Goal: Transaction & Acquisition: Purchase product/service

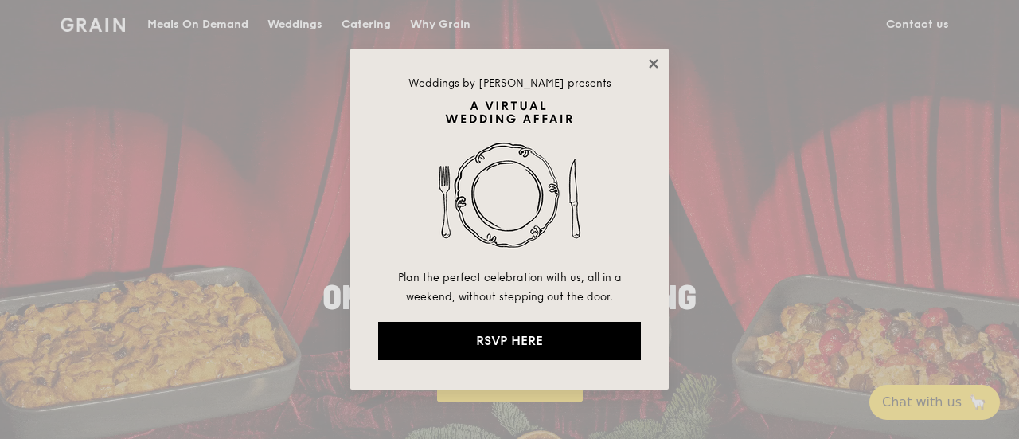
click at [658, 63] on icon at bounding box center [653, 64] width 14 height 14
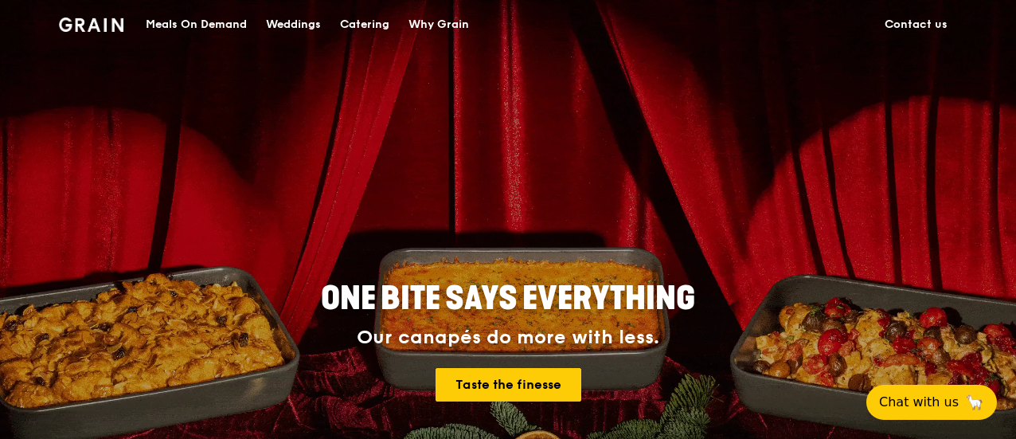
click at [389, 25] on div "Catering" at bounding box center [364, 25] width 49 height 48
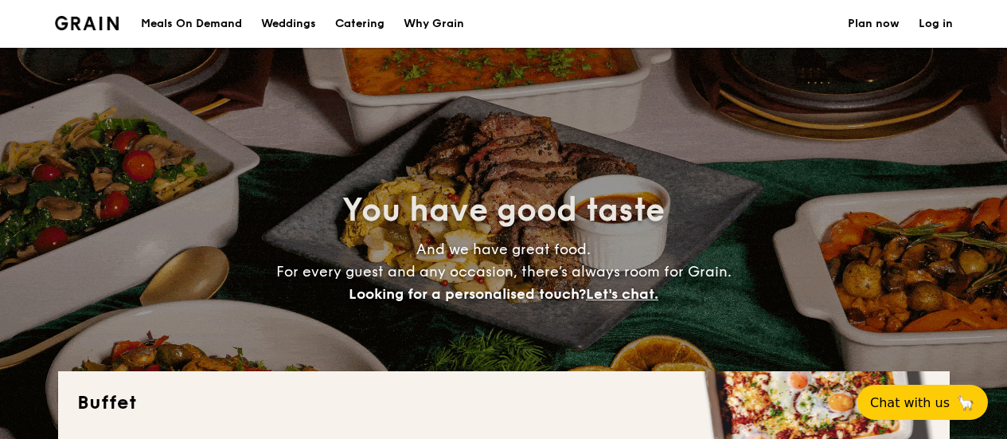
select select
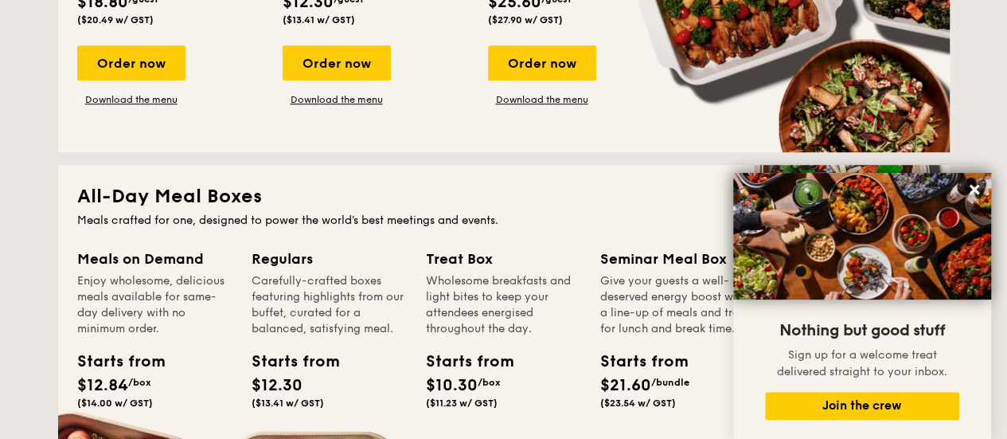
scroll to position [318, 0]
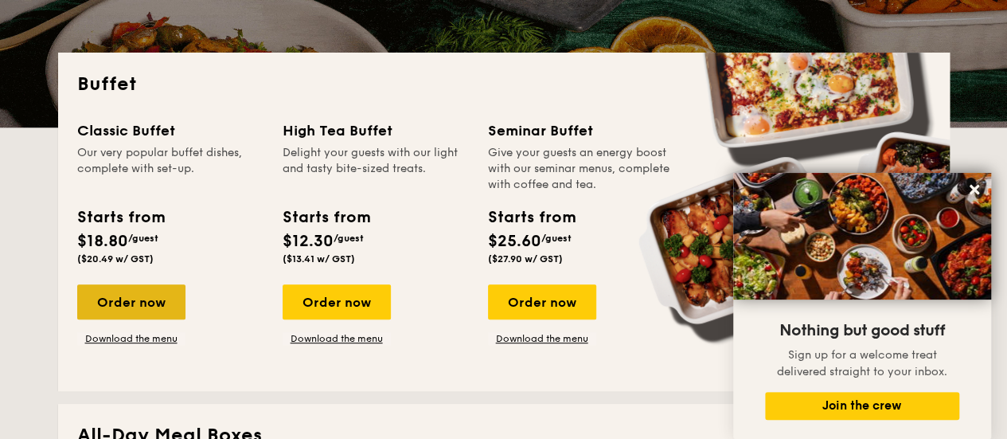
click at [127, 301] on div "Order now" at bounding box center [131, 301] width 108 height 35
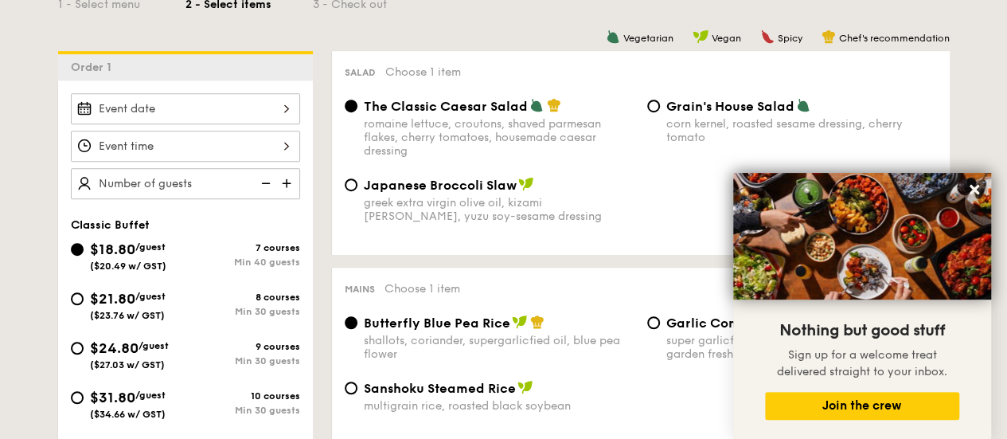
scroll to position [398, 0]
click at [82, 301] on div "$21.80 /guest ($23.76 w/ GST)" at bounding box center [128, 303] width 115 height 33
click at [82, 301] on input "$21.80 /guest ($23.76 w/ GST) 8 courses Min 30 guests" at bounding box center [77, 298] width 13 height 13
radio input "true"
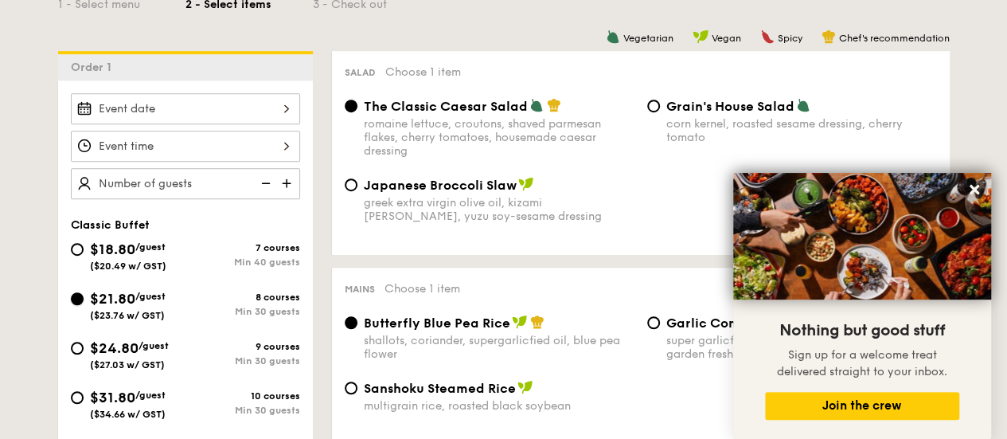
radio input "true"
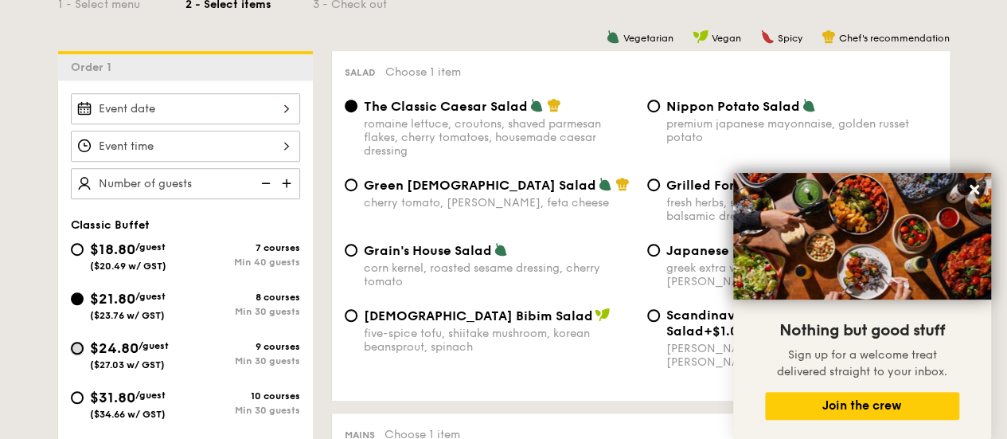
click at [78, 345] on input "$24.80 /guest ($27.03 w/ GST) 9 courses Min 30 guests" at bounding box center [77, 348] width 13 height 13
radio input "true"
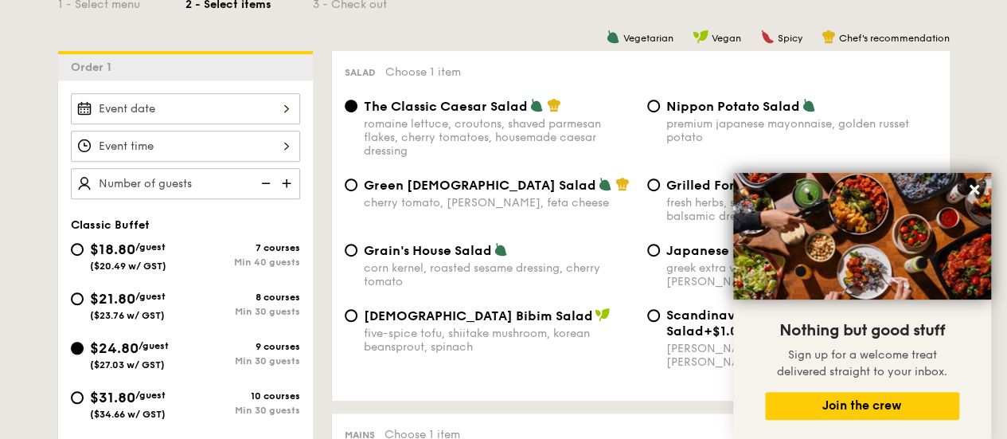
radio input "true"
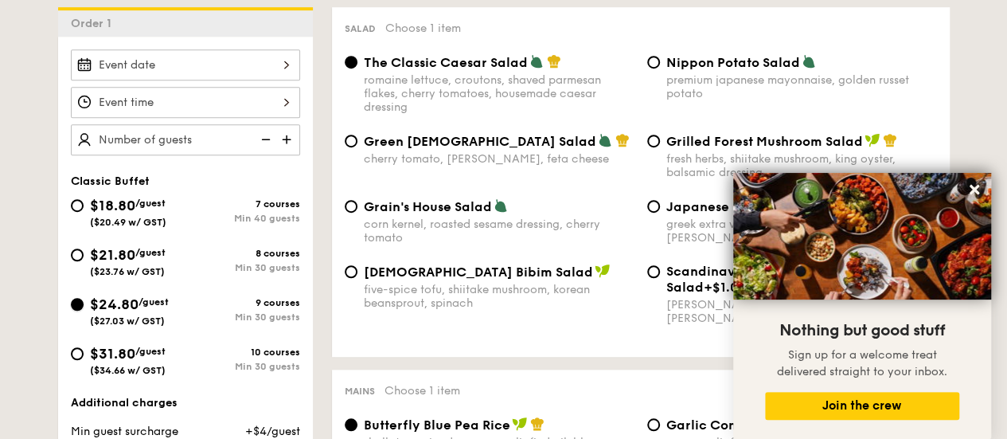
scroll to position [478, 0]
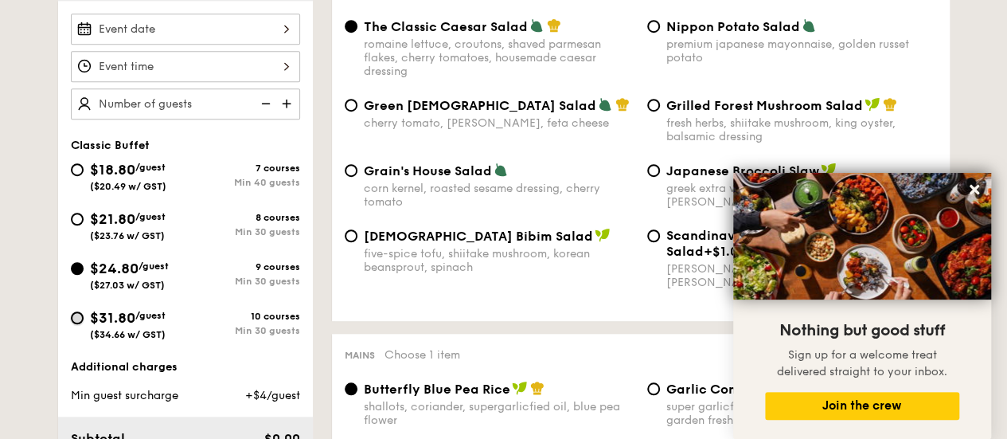
click at [73, 313] on input "$31.80 /guest ($34.66 w/ GST) 10 courses Min 30 guests" at bounding box center [77, 317] width 13 height 13
radio input "true"
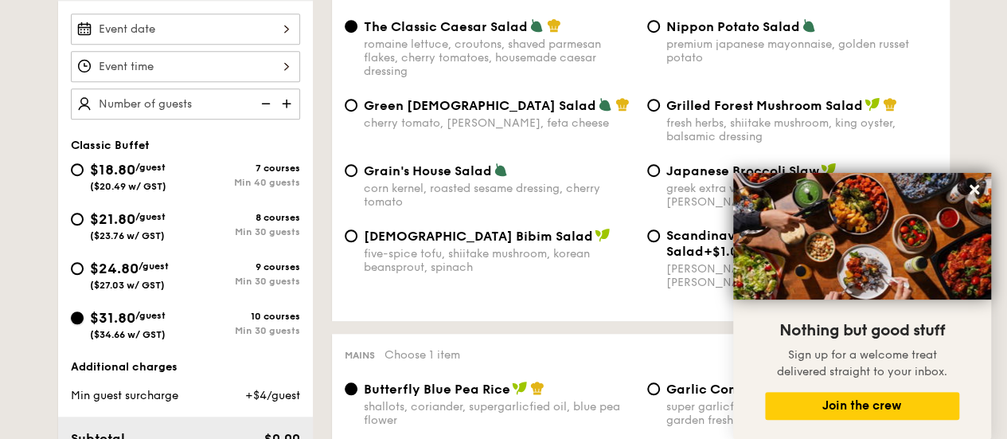
radio input "true"
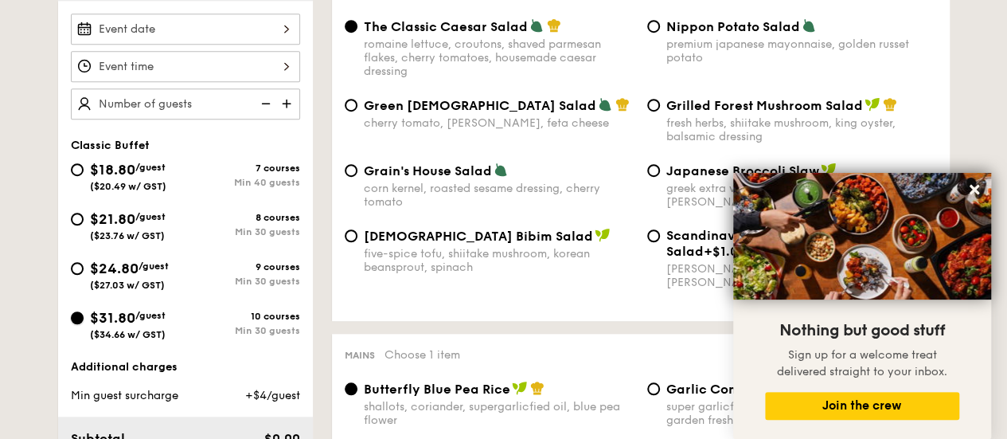
scroll to position [398, 0]
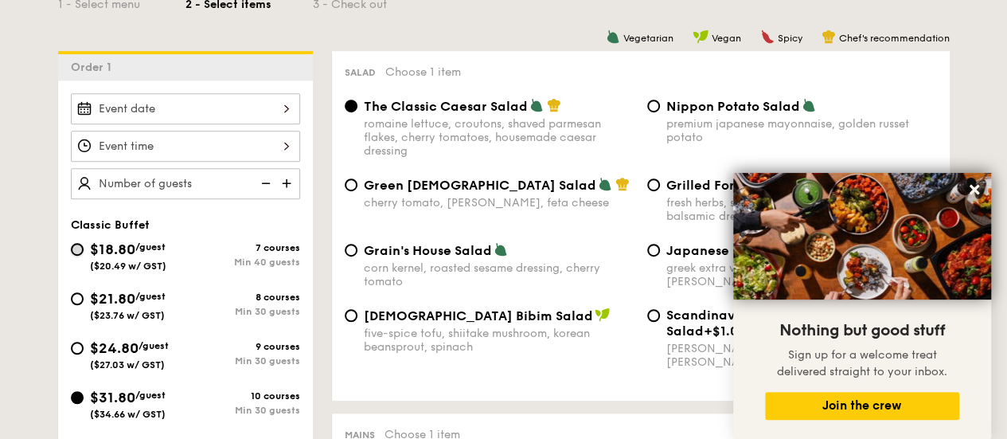
click at [78, 243] on input "$18.80 /guest ($20.49 w/ GST) 7 courses Min 40 guests" at bounding box center [77, 249] width 13 height 13
radio input "true"
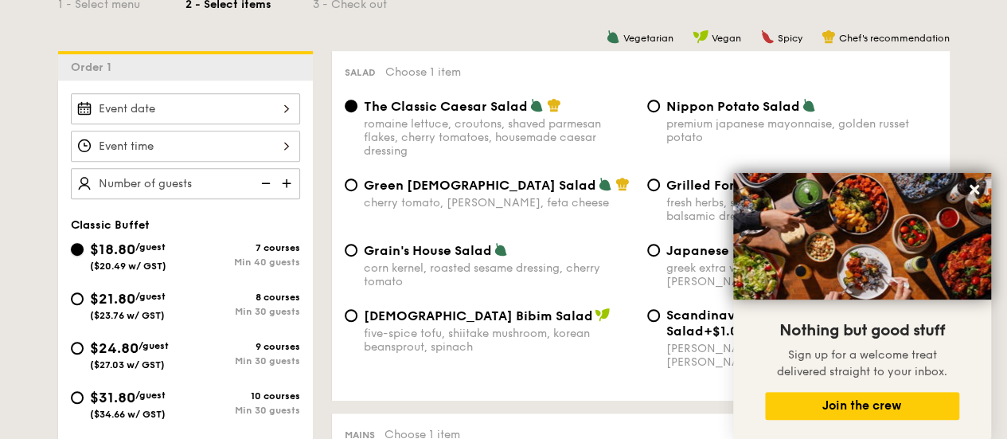
radio input "true"
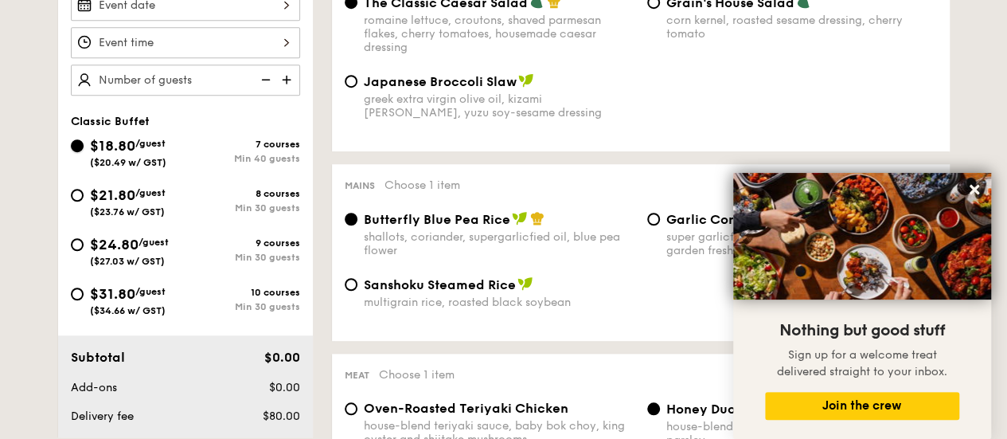
scroll to position [478, 0]
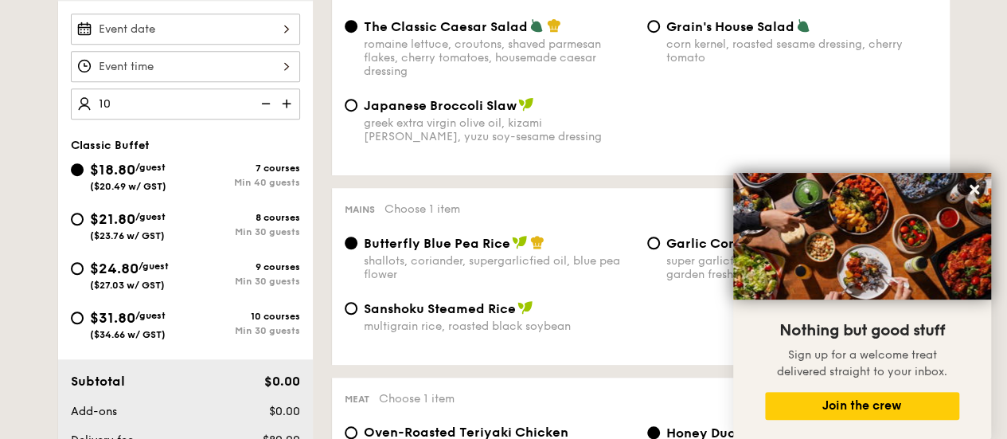
type input "40 guests"
click at [138, 71] on div at bounding box center [185, 66] width 229 height 31
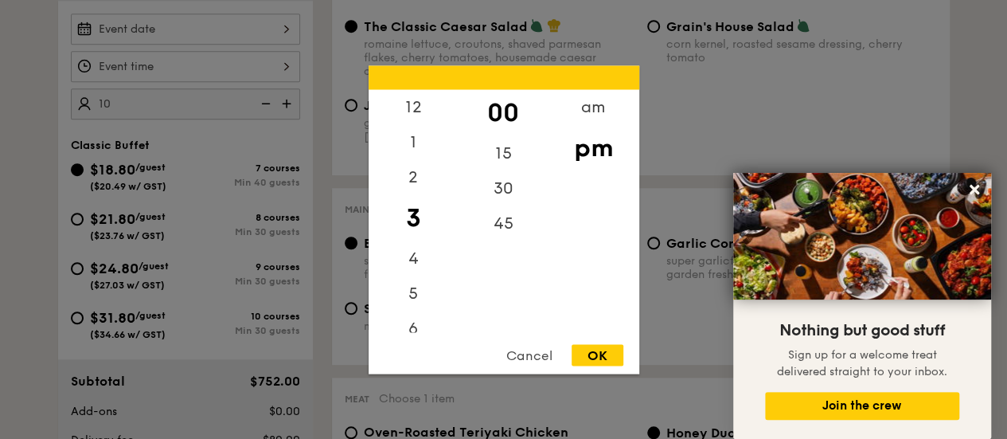
click at [521, 361] on div "Cancel" at bounding box center [529, 354] width 78 height 21
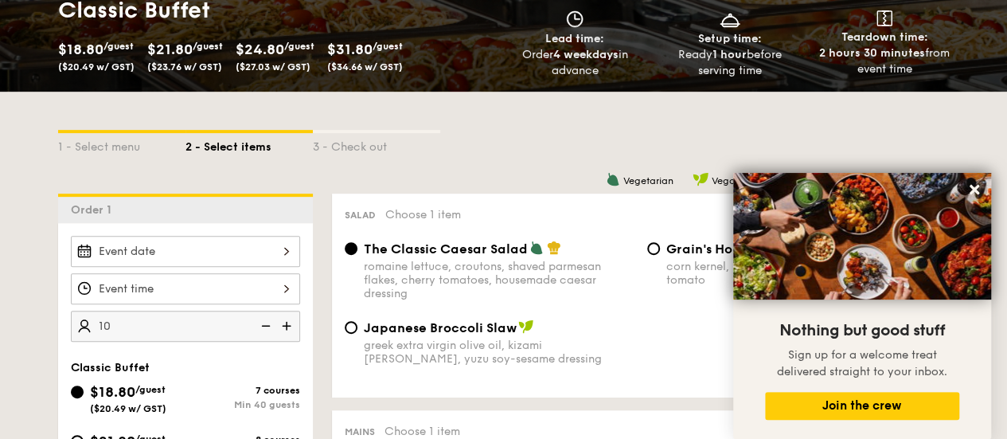
scroll to position [159, 0]
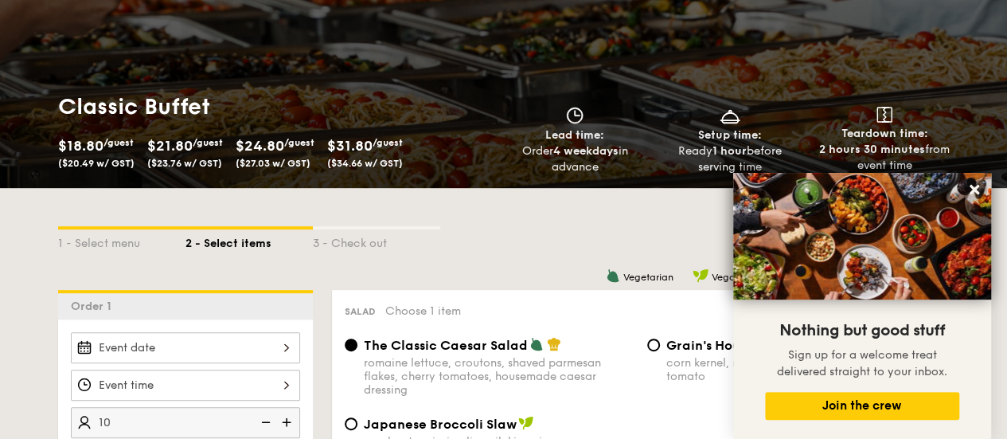
select select
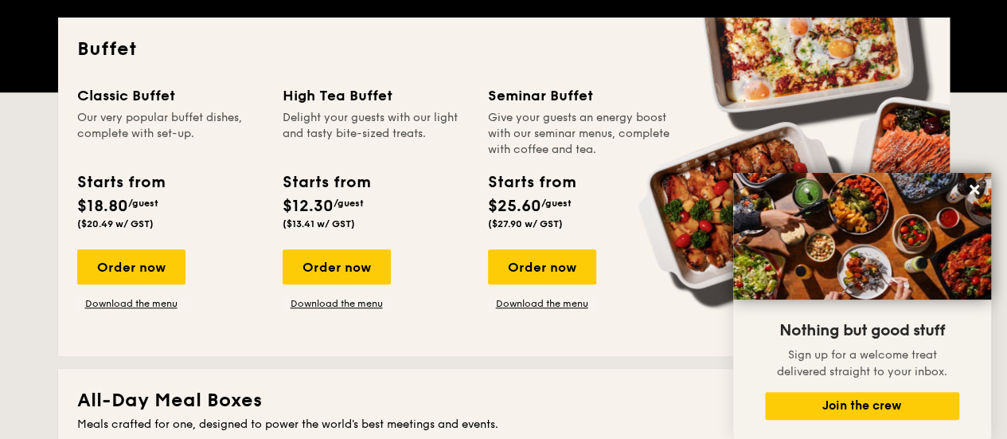
scroll to position [318, 0]
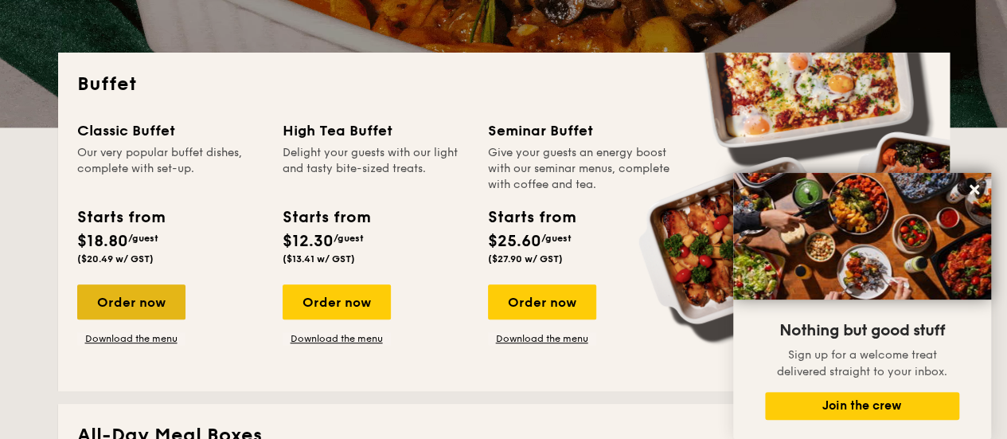
click at [110, 292] on div "Order now" at bounding box center [131, 301] width 108 height 35
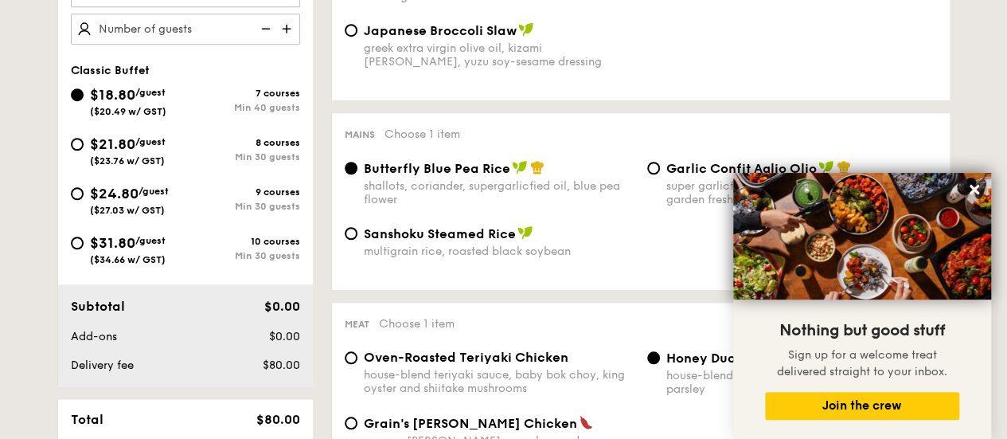
scroll to position [637, 0]
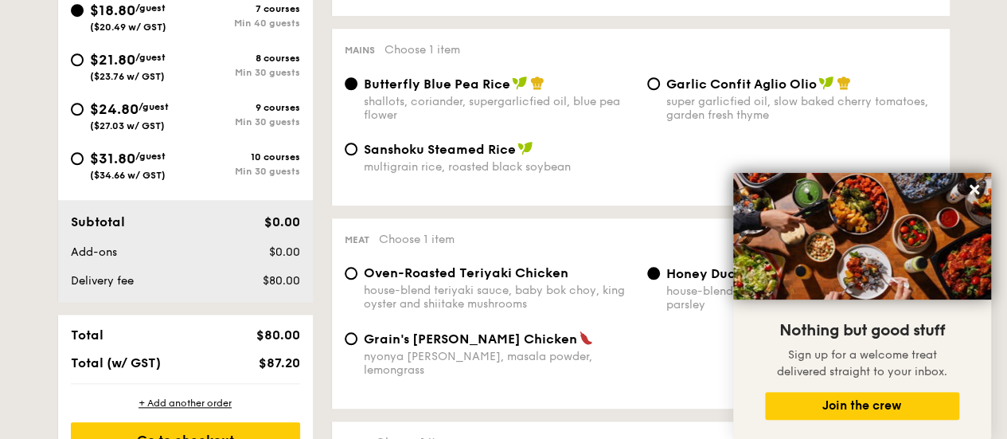
select select
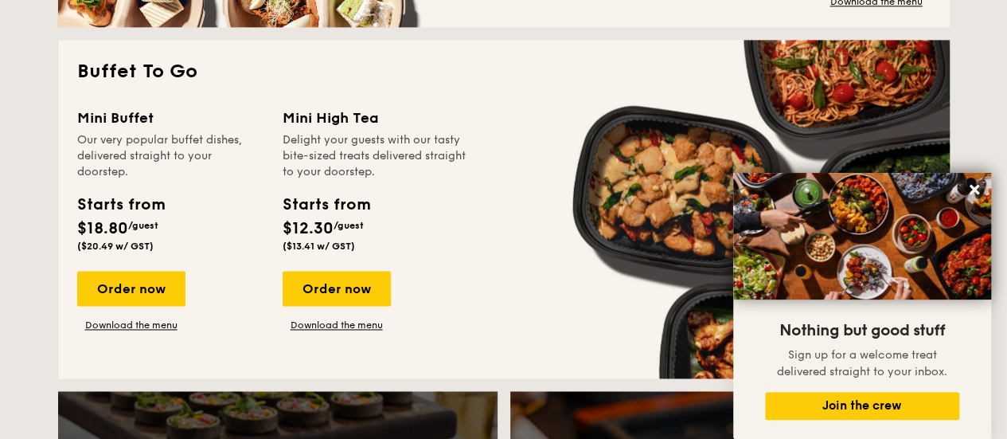
scroll to position [1035, 0]
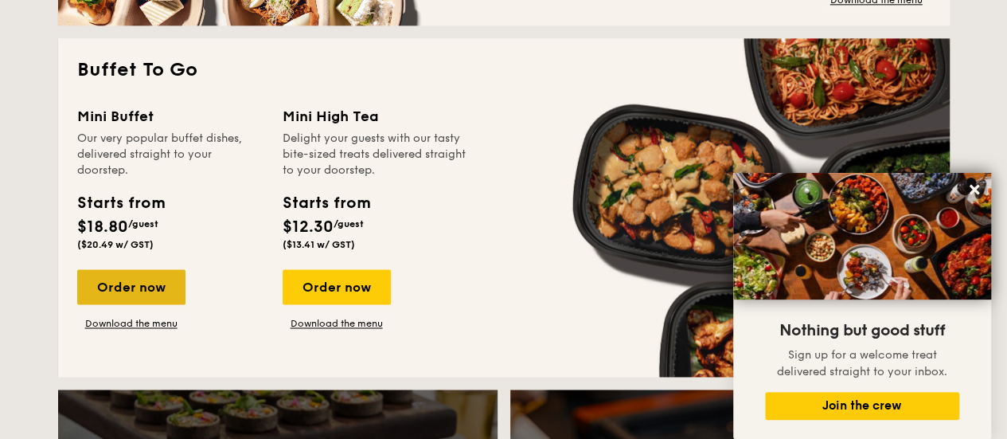
click at [146, 280] on div "Order now" at bounding box center [131, 286] width 108 height 35
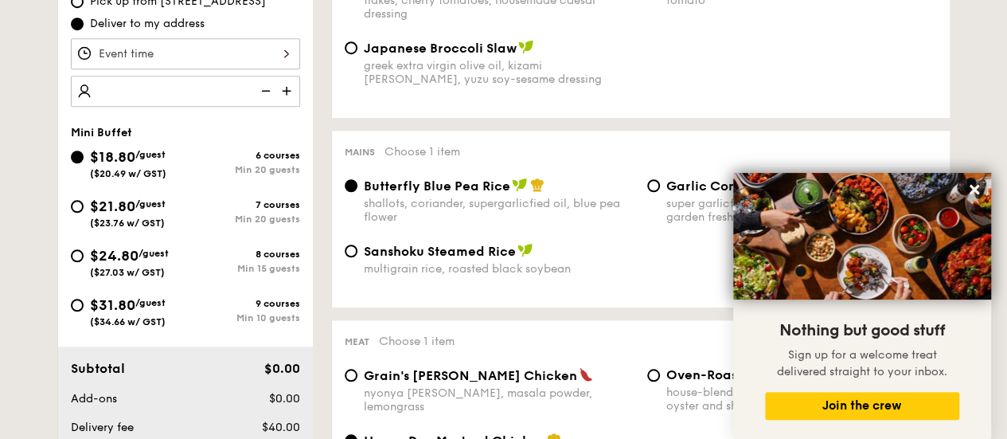
scroll to position [557, 0]
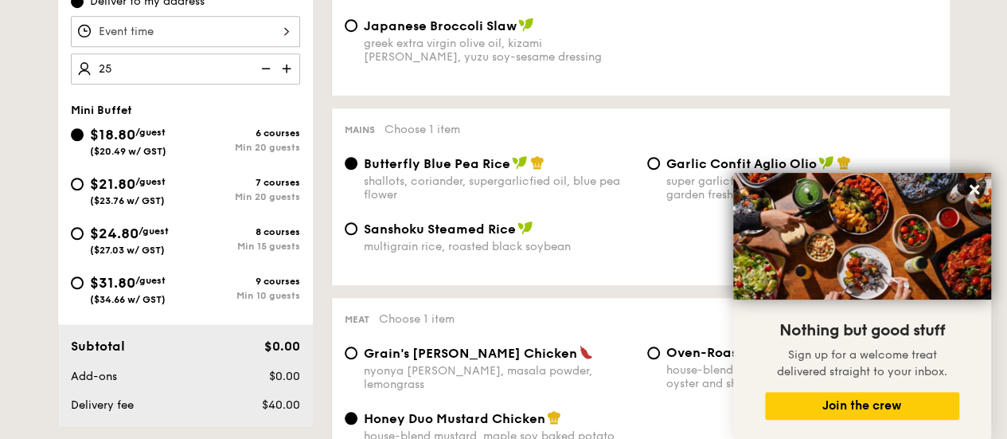
type input "25 guests"
click at [198, 35] on div at bounding box center [185, 31] width 229 height 31
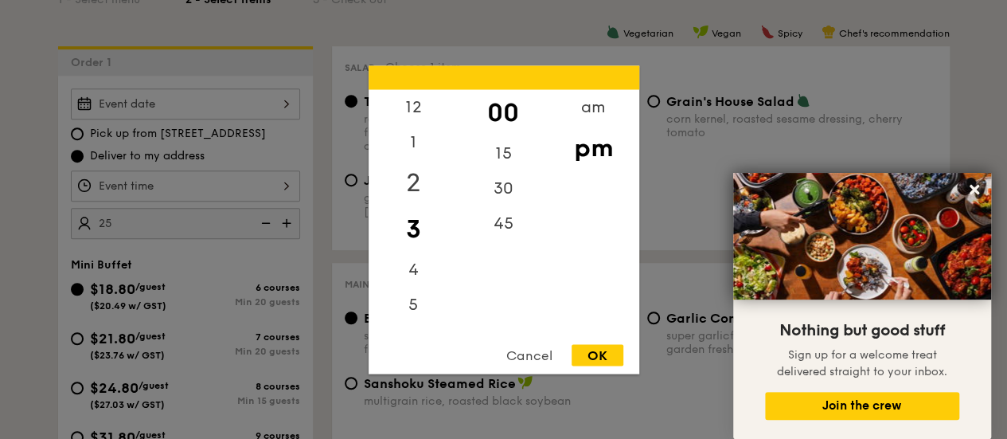
scroll to position [398, 0]
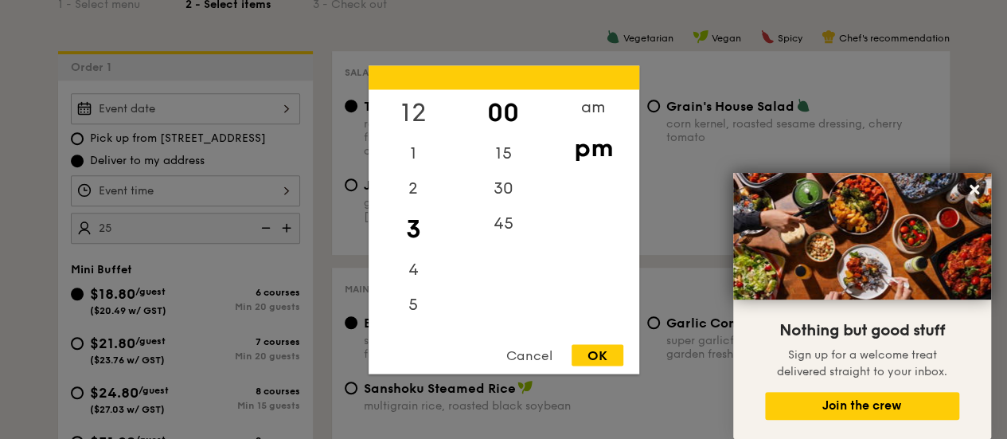
click at [416, 114] on div "12" at bounding box center [414, 112] width 90 height 46
click at [614, 366] on div "Cancel OK" at bounding box center [504, 358] width 271 height 29
click at [611, 357] on div "OK" at bounding box center [598, 354] width 52 height 21
type input "12:00PM"
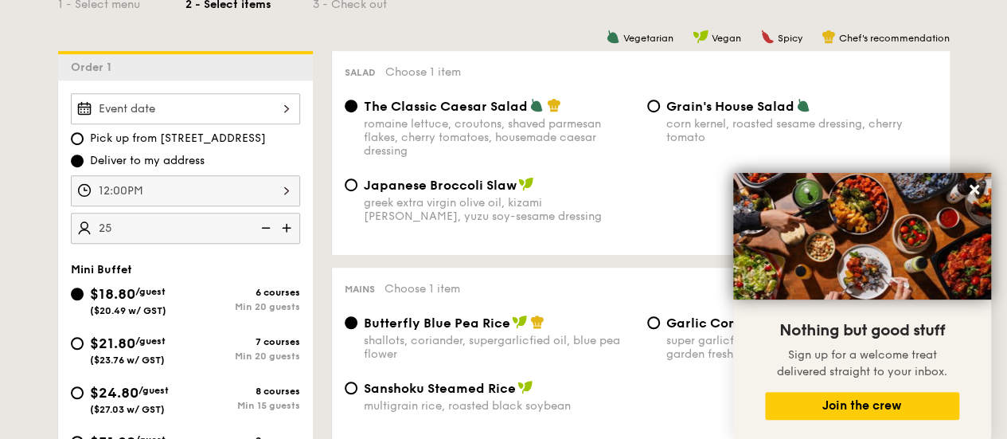
click at [288, 103] on div at bounding box center [185, 108] width 229 height 31
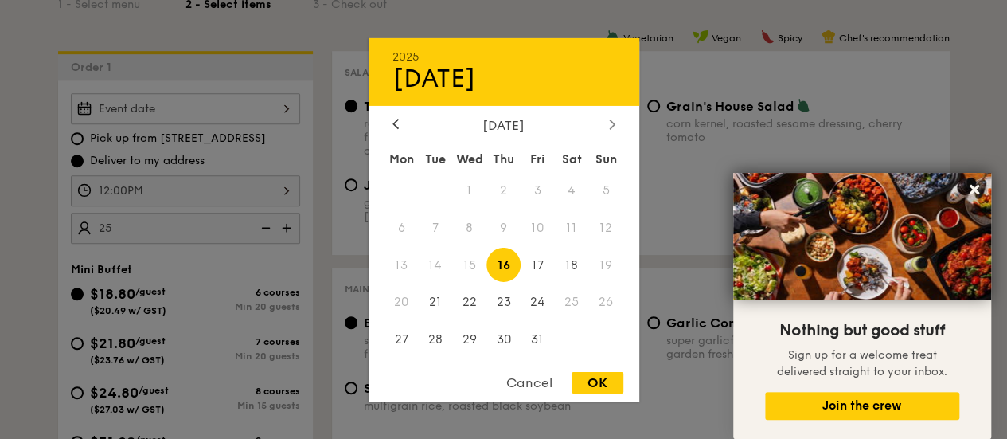
click at [605, 128] on div at bounding box center [612, 124] width 14 height 15
click at [578, 180] on span "1" at bounding box center [572, 190] width 34 height 34
click at [616, 385] on div "OK" at bounding box center [598, 382] width 52 height 21
type input "Nov 01, 2025"
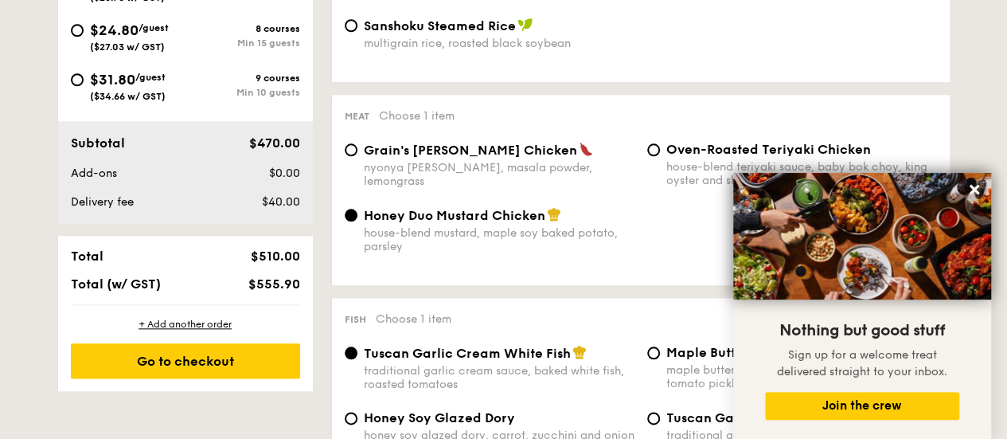
scroll to position [796, 0]
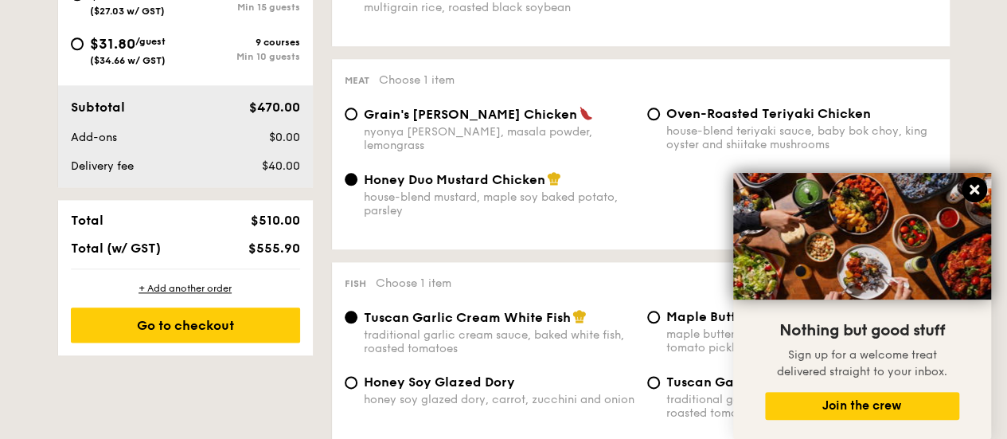
click at [976, 193] on icon at bounding box center [975, 190] width 10 height 10
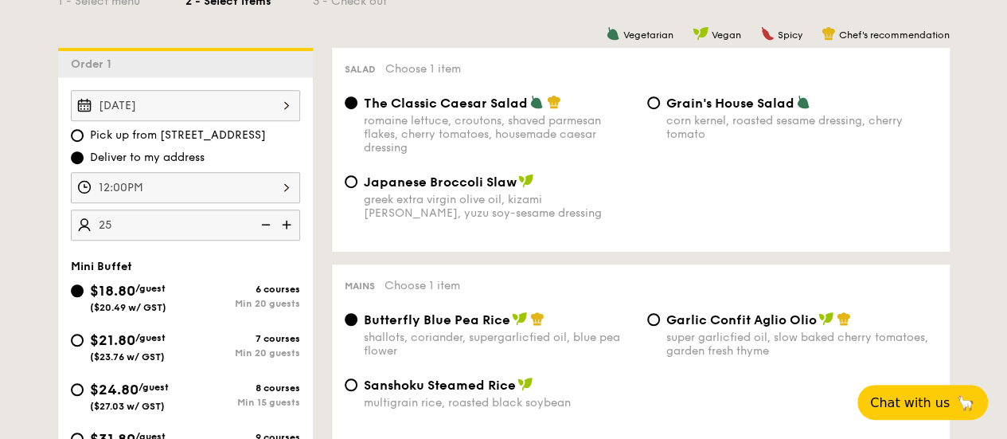
scroll to position [478, 0]
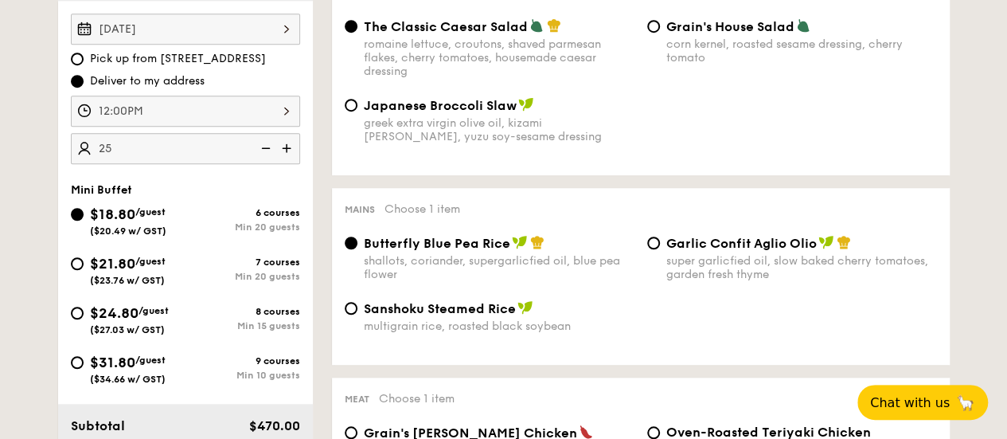
click at [237, 152] on input "25" at bounding box center [185, 148] width 229 height 31
click at [137, 147] on input "25" at bounding box center [185, 148] width 229 height 31
type input "2"
click at [133, 147] on input "20" at bounding box center [185, 148] width 229 height 31
type input "20 guests"
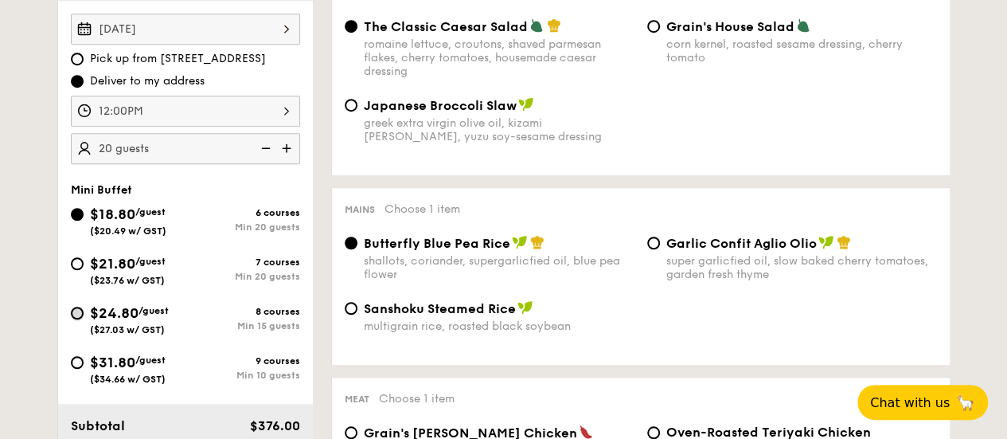
click at [78, 314] on input "$24.80 /guest ($27.03 w/ GST) 8 courses Min 15 guests" at bounding box center [77, 313] width 13 height 13
radio input "true"
radio input "false"
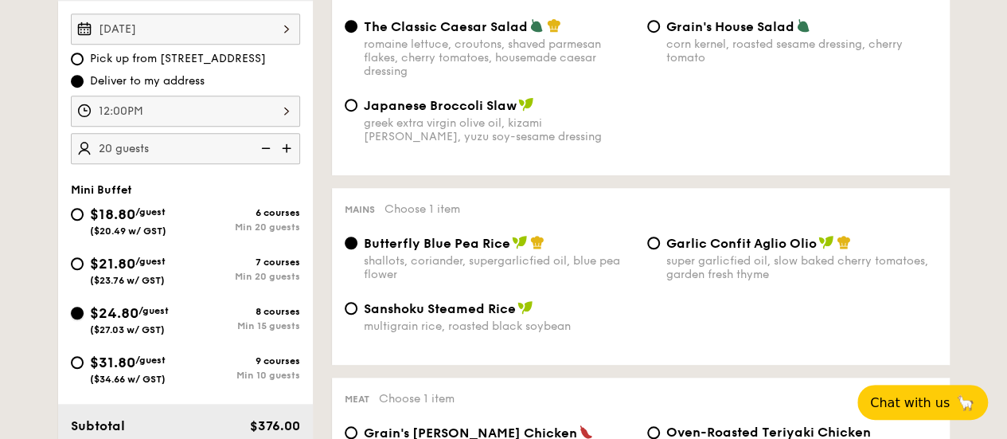
radio input "true"
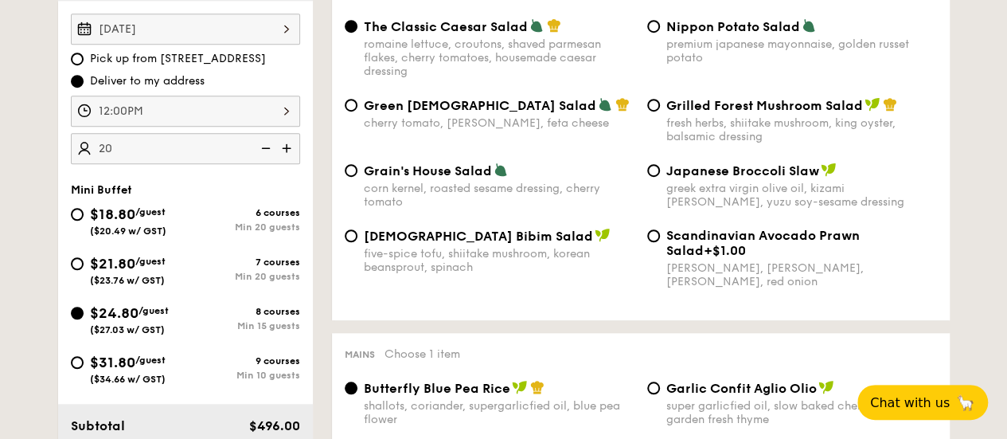
click at [174, 146] on input "20" at bounding box center [185, 148] width 229 height 31
type input "2"
type input "15 guests"
click at [175, 126] on div "Nov 01, 2025 Pick up from 5 Burn Road #05-01 Deliver to my address 12:00PM 15 g…" at bounding box center [185, 89] width 229 height 150
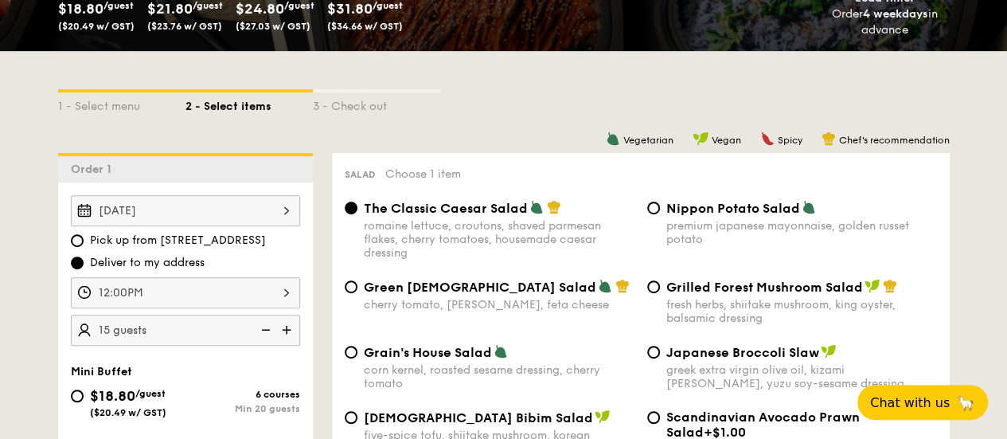
scroll to position [80, 0]
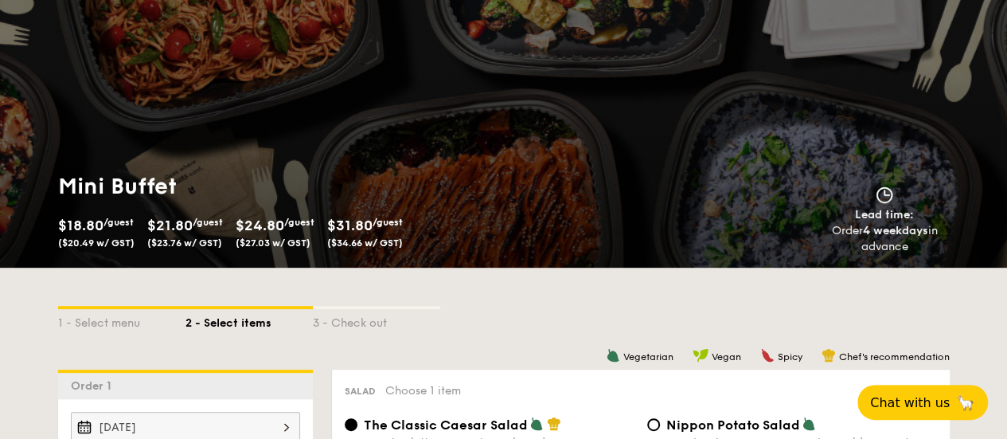
select select
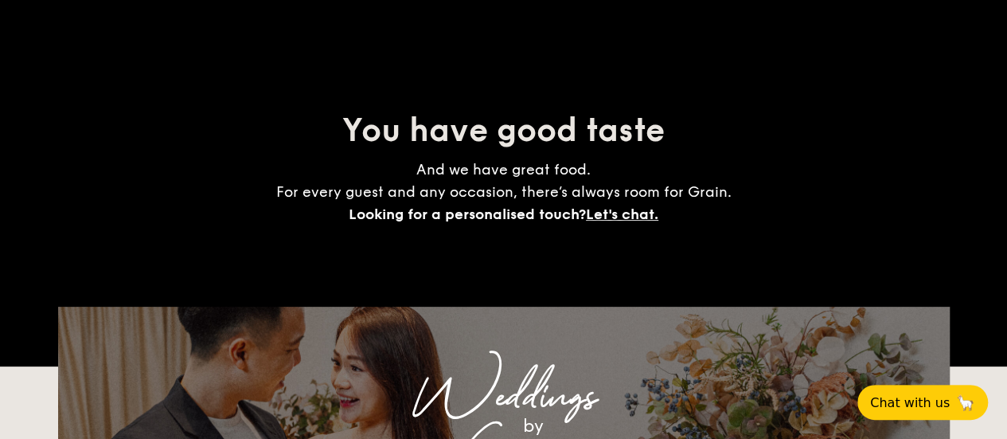
scroll to position [2423, 0]
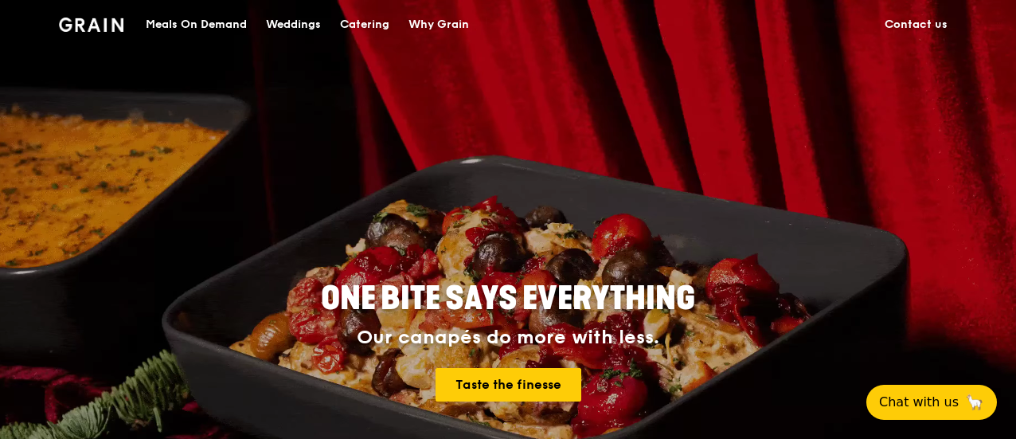
click at [384, 27] on div "Catering" at bounding box center [364, 25] width 49 height 48
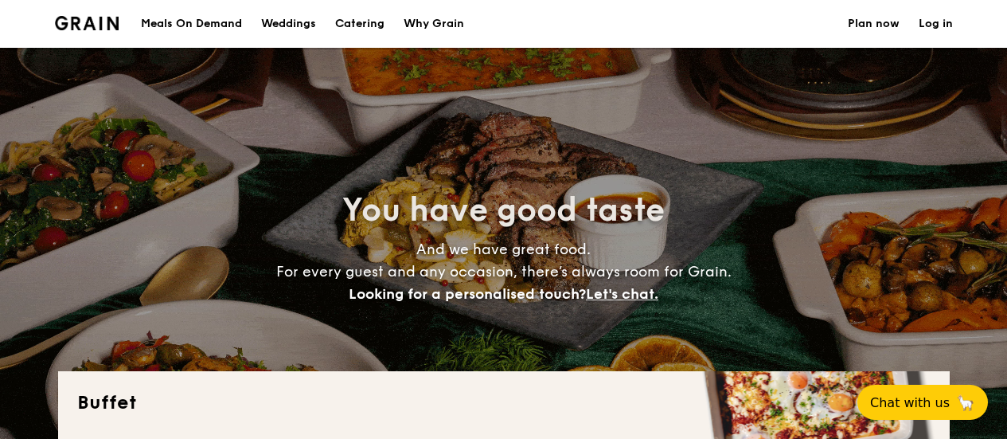
select select
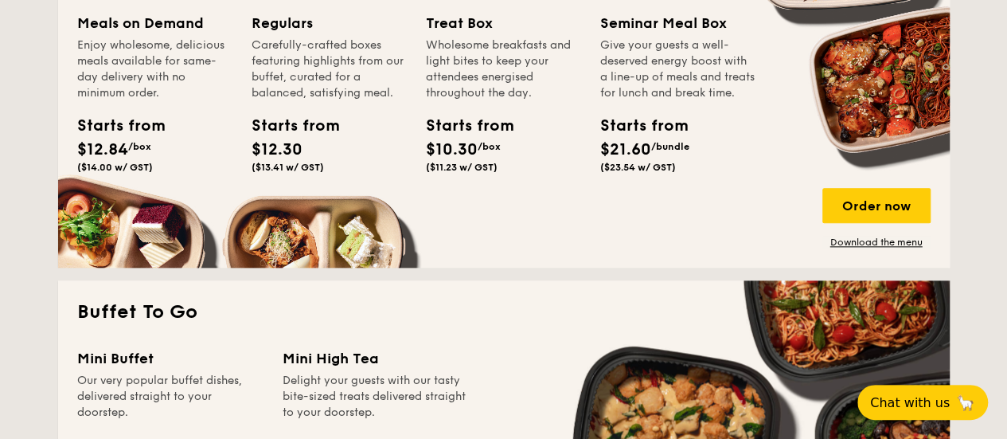
scroll to position [796, 0]
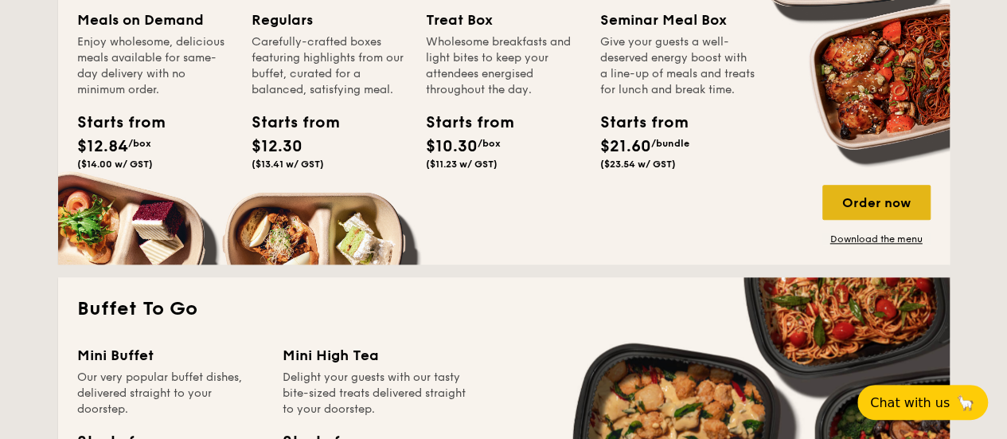
click at [884, 193] on div "Order now" at bounding box center [876, 202] width 108 height 35
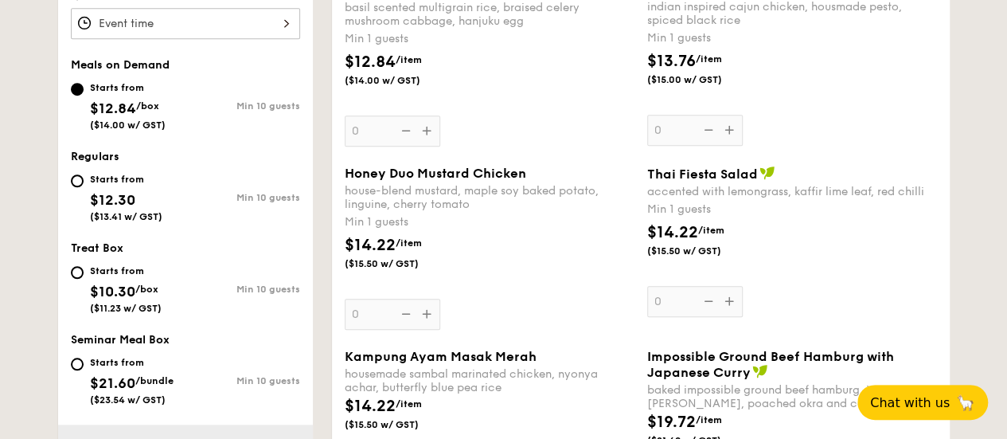
scroll to position [557, 0]
